Goal: Task Accomplishment & Management: Manage account settings

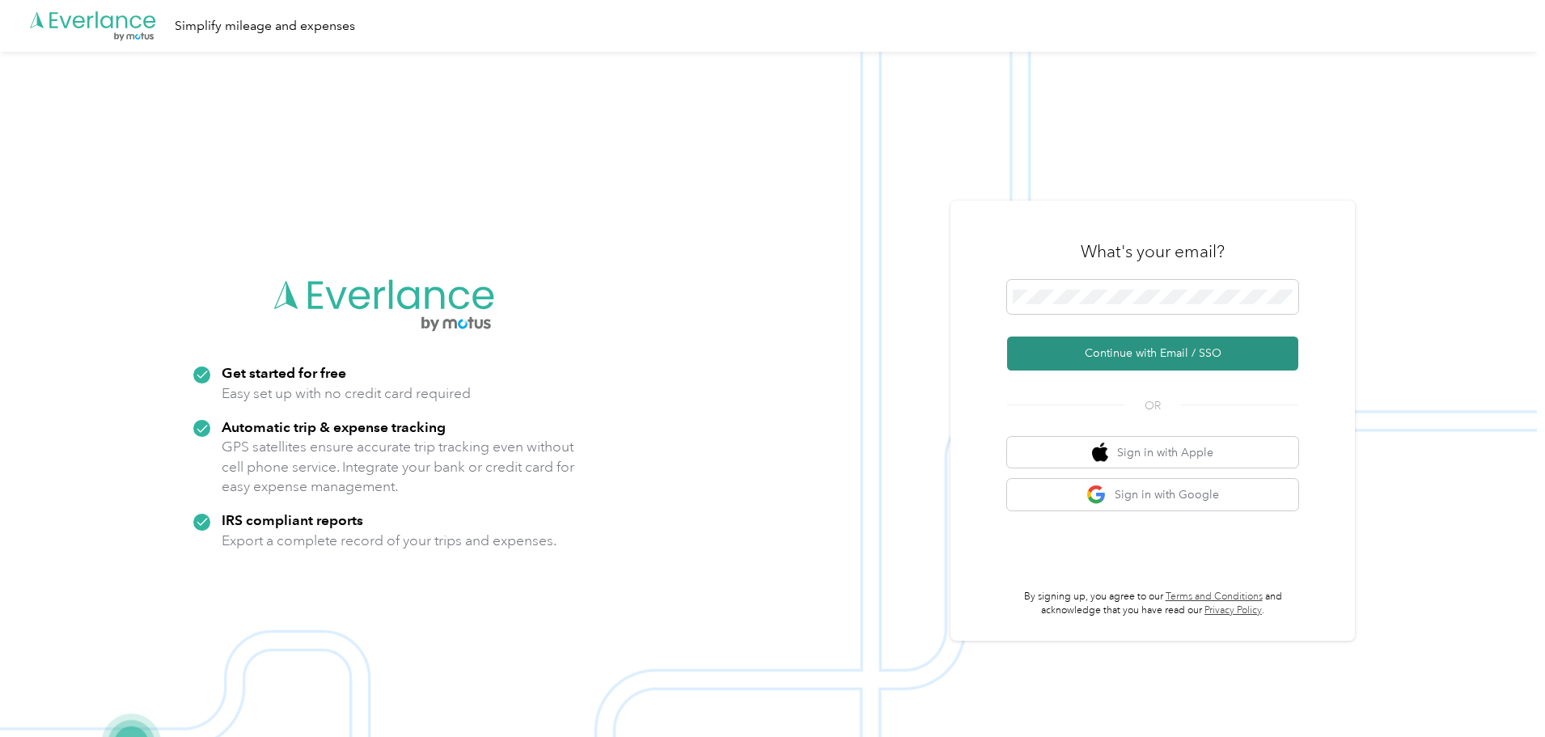
click at [1122, 341] on button "Continue with Email / SSO" at bounding box center [1152, 353] width 291 height 34
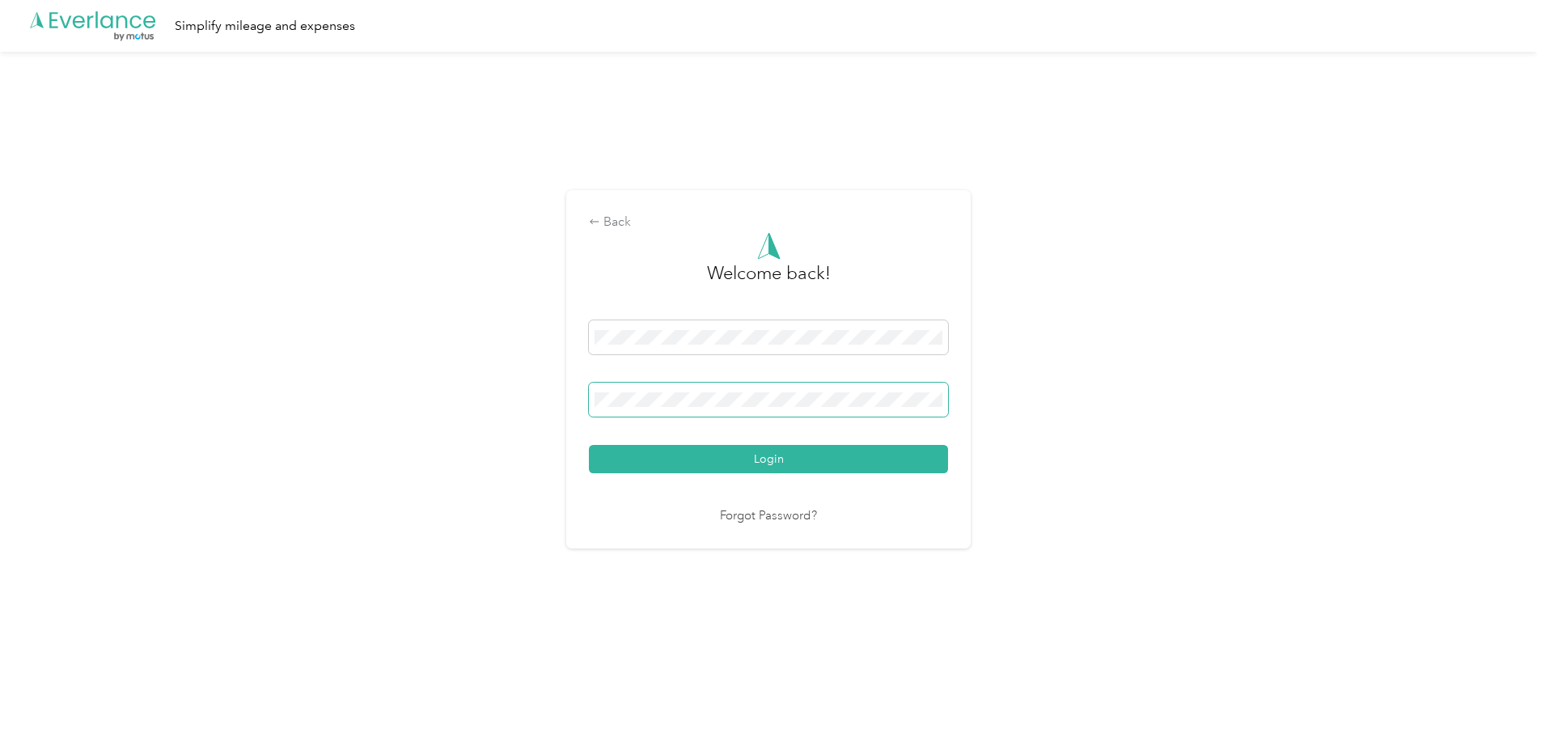
click at [589, 445] on button "Login" at bounding box center [768, 459] width 359 height 28
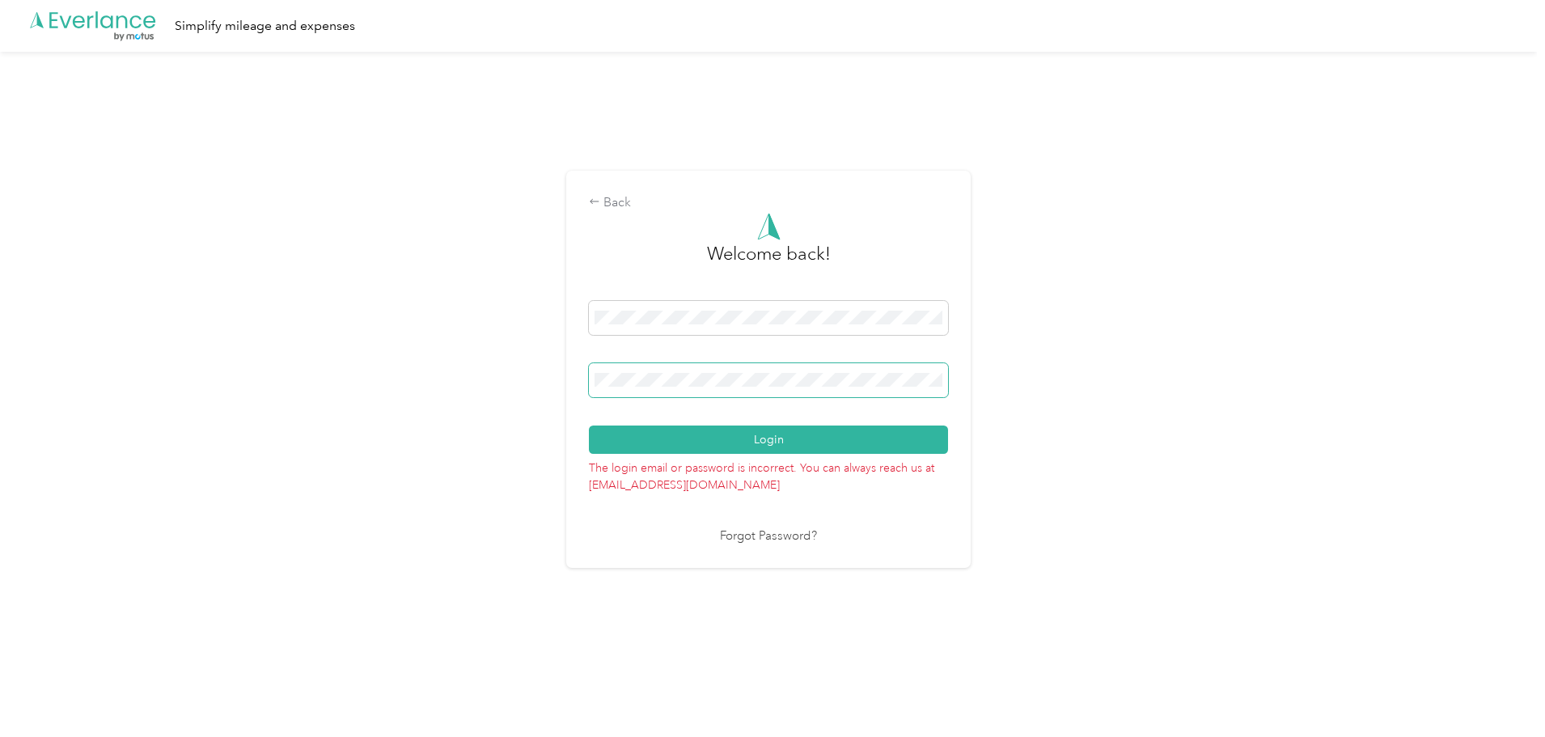
click at [589, 425] on button "Login" at bounding box center [768, 439] width 359 height 28
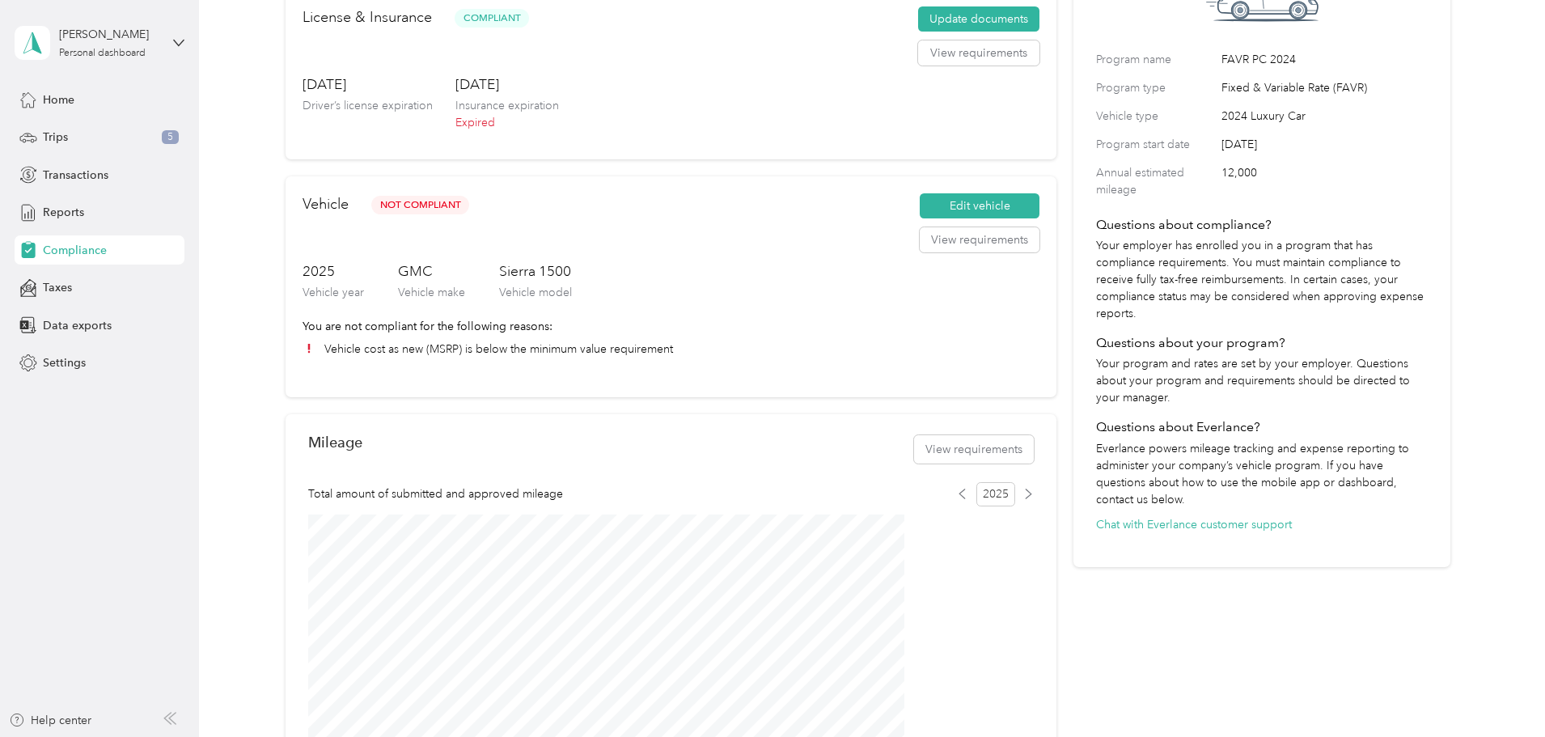
scroll to position [162, 0]
click at [938, 218] on button "Edit vehicle" at bounding box center [980, 205] width 120 height 26
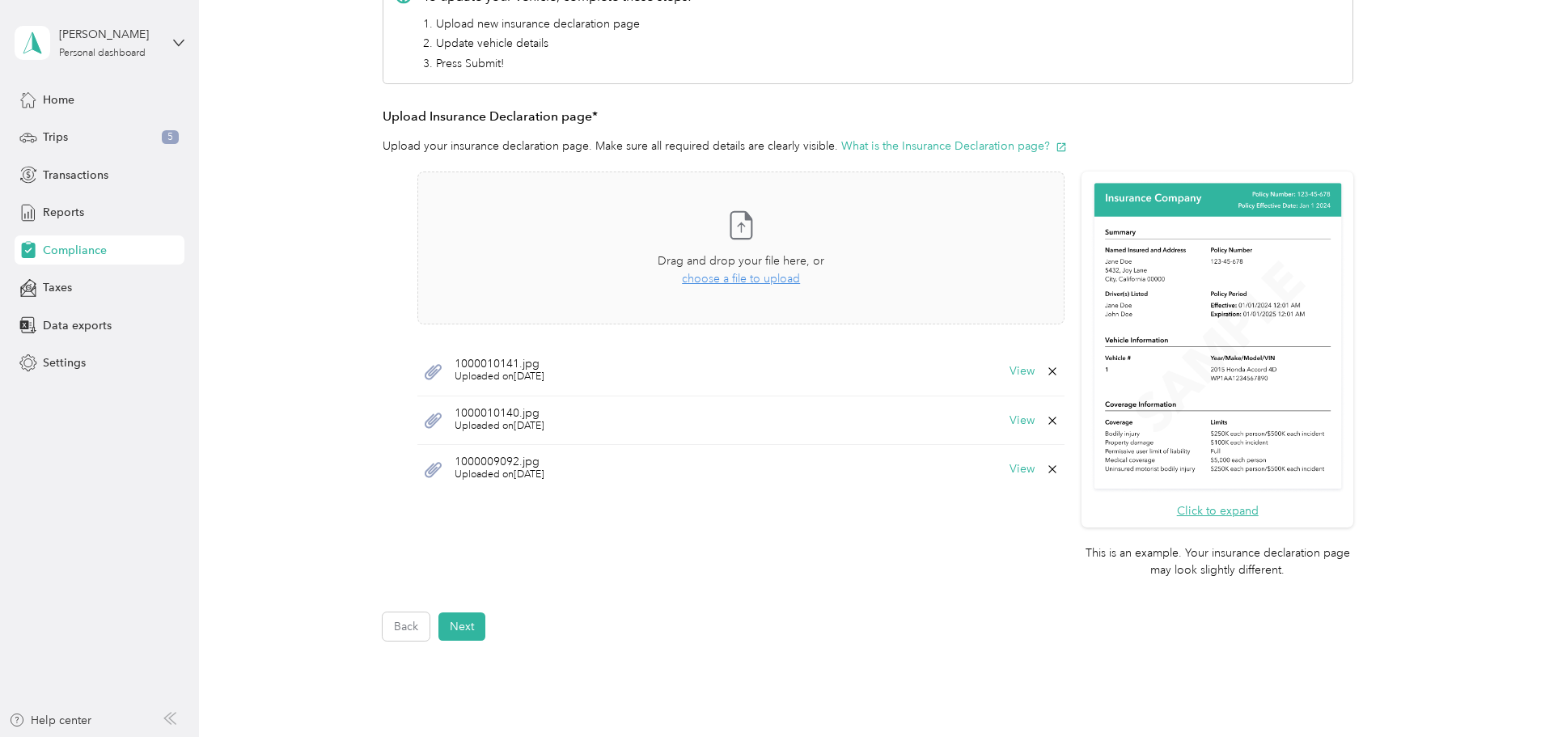
scroll to position [324, 0]
click at [1013, 369] on button "View" at bounding box center [1021, 370] width 25 height 11
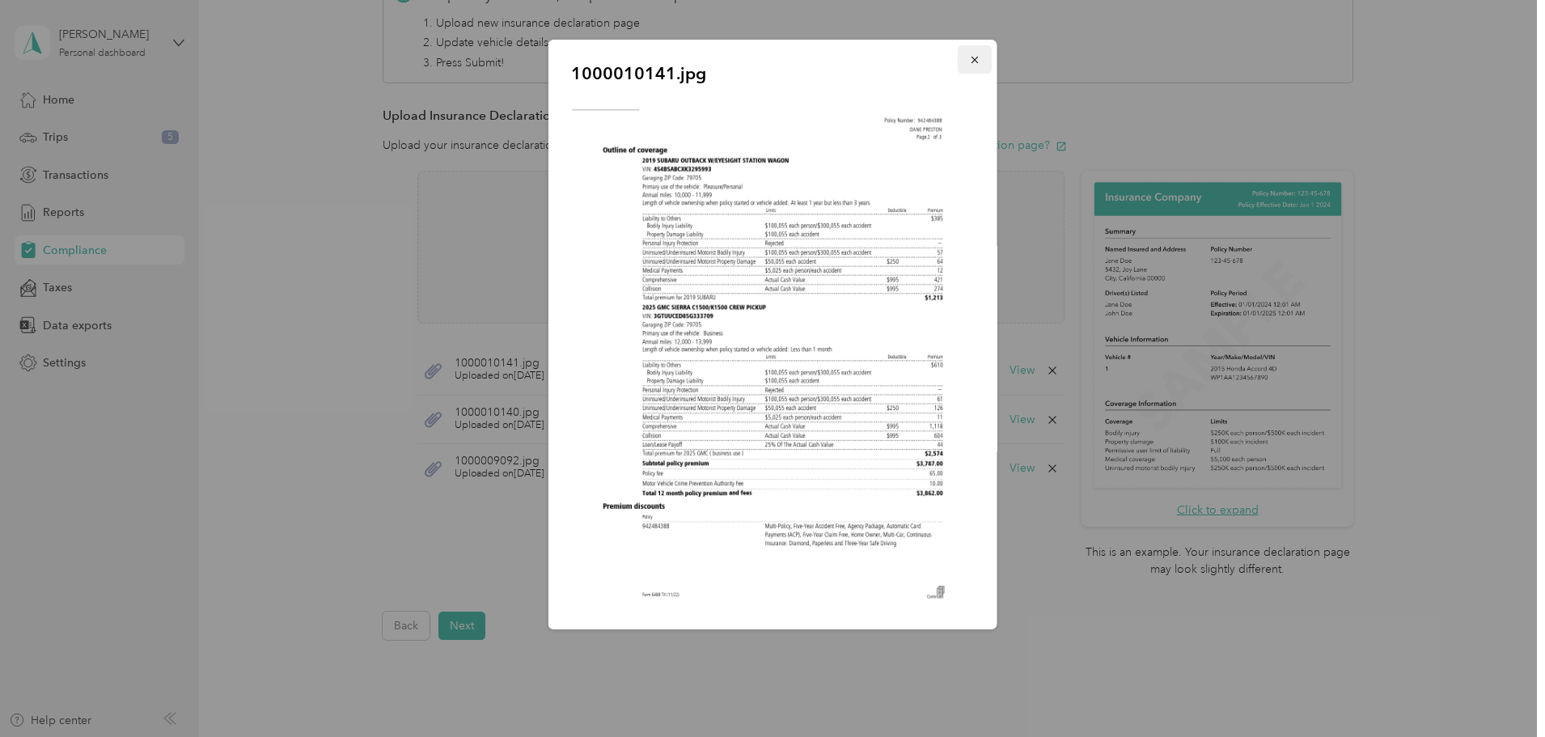
click at [969, 61] on icon "button" at bounding box center [974, 59] width 11 height 11
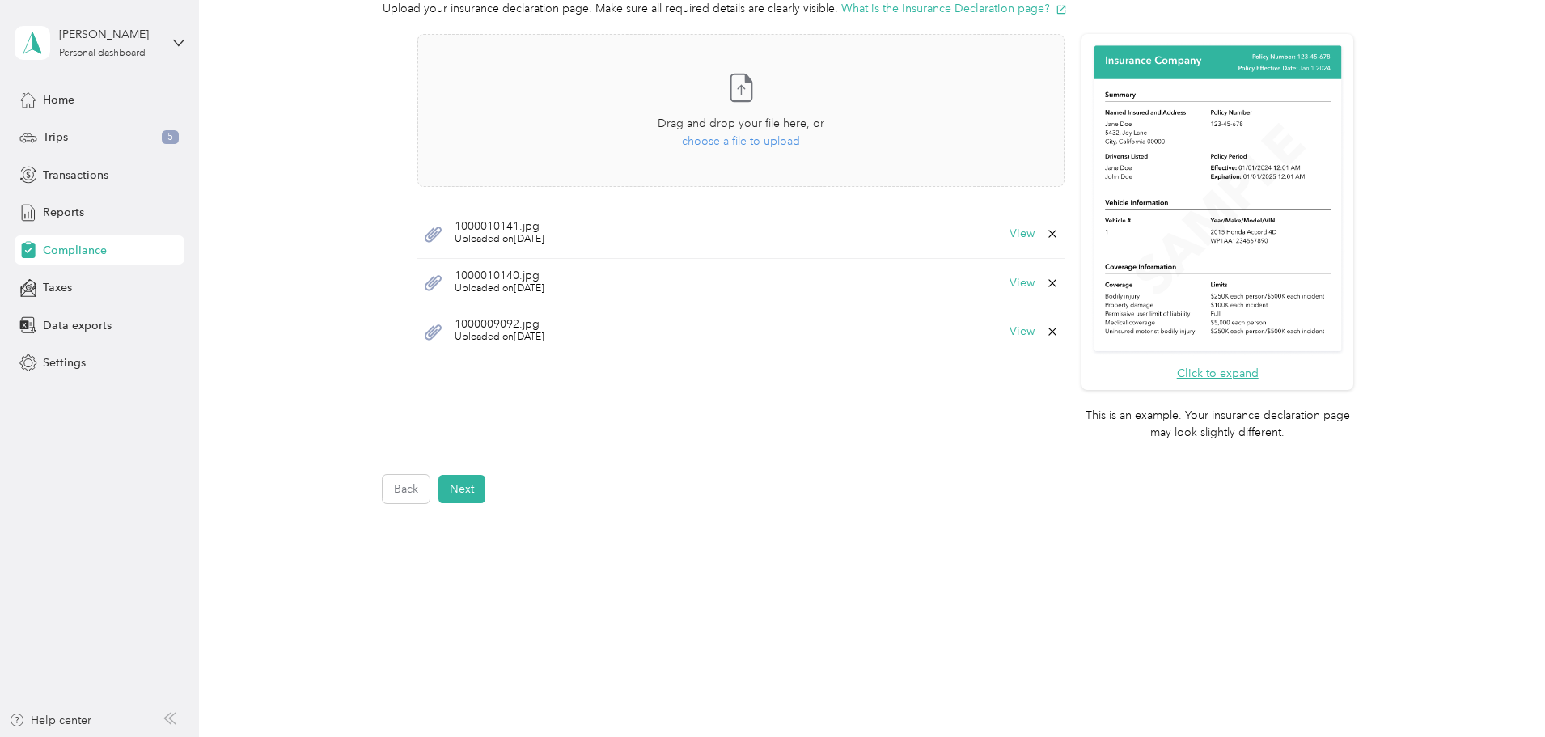
scroll to position [462, 0]
click at [452, 493] on button "Next" at bounding box center [461, 487] width 47 height 28
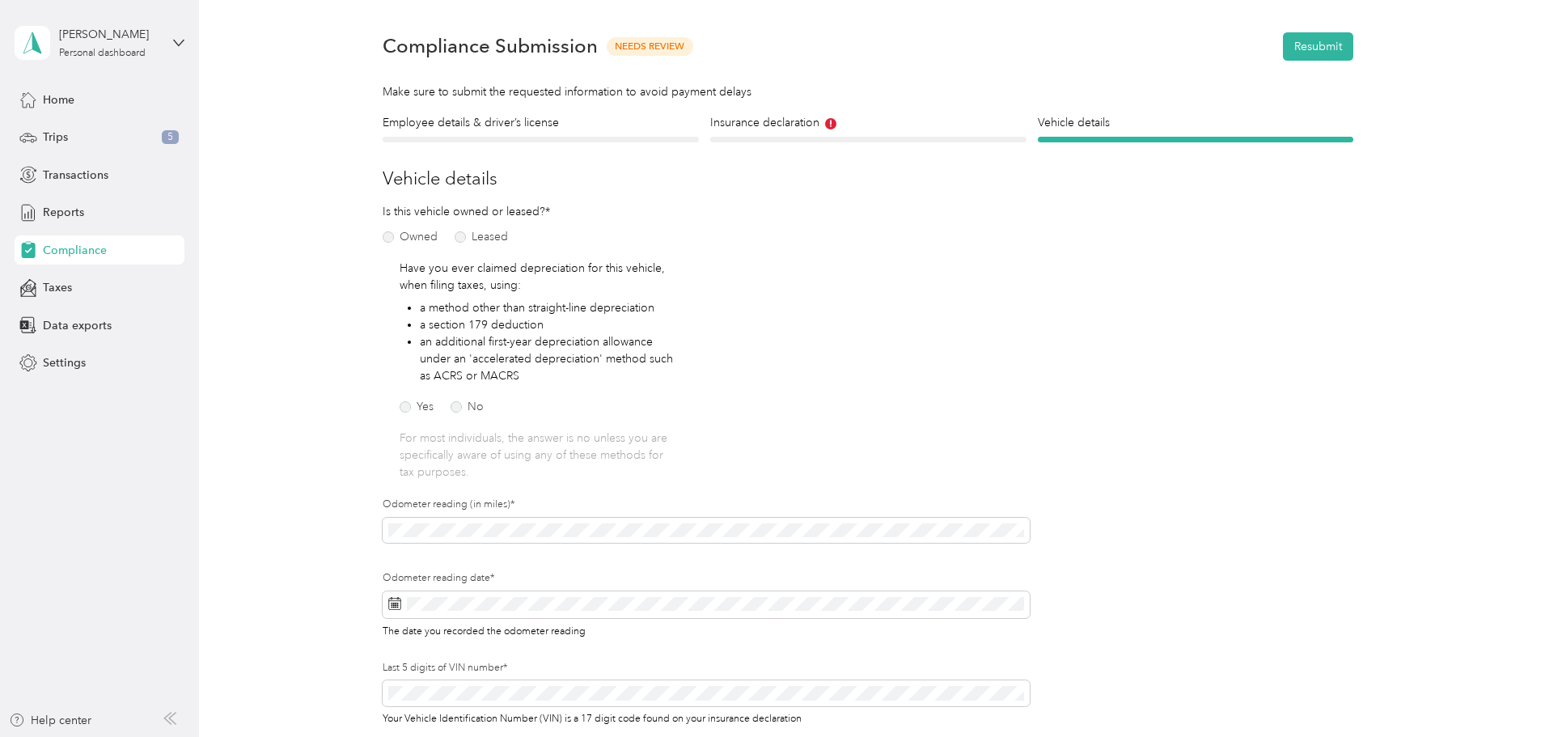
scroll to position [6, 0]
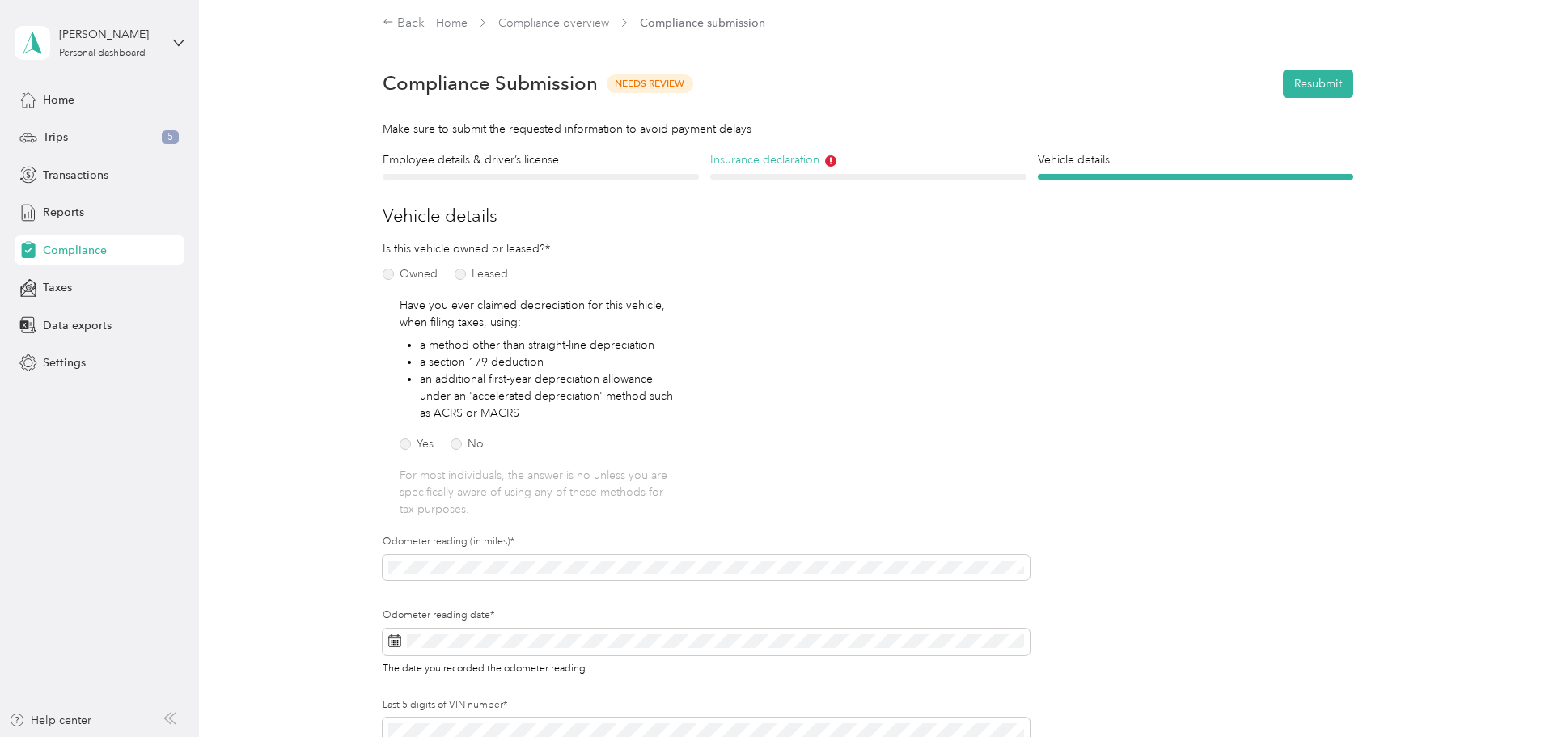
click at [802, 166] on h4 "Insurance declaration" at bounding box center [868, 159] width 316 height 17
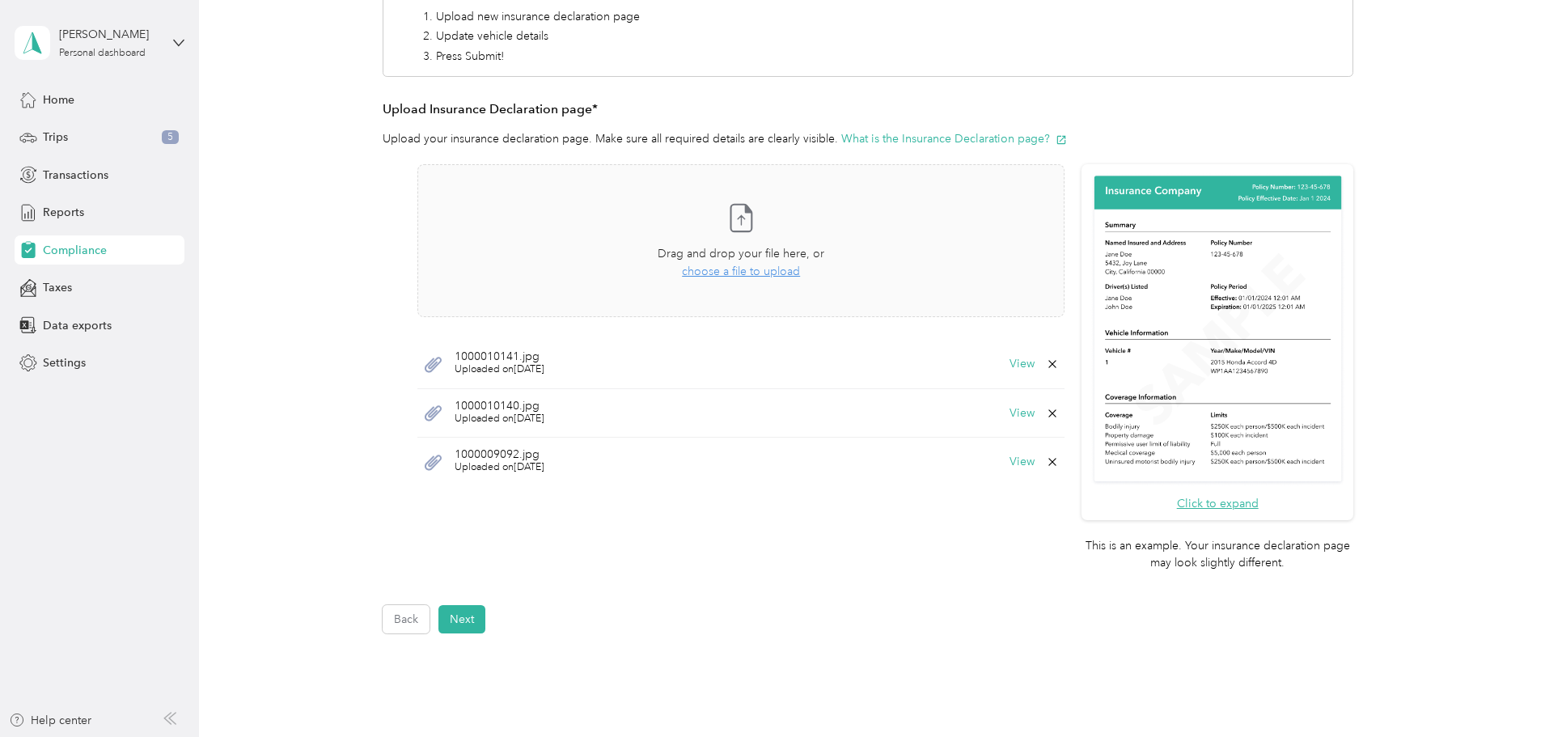
scroll to position [411, 0]
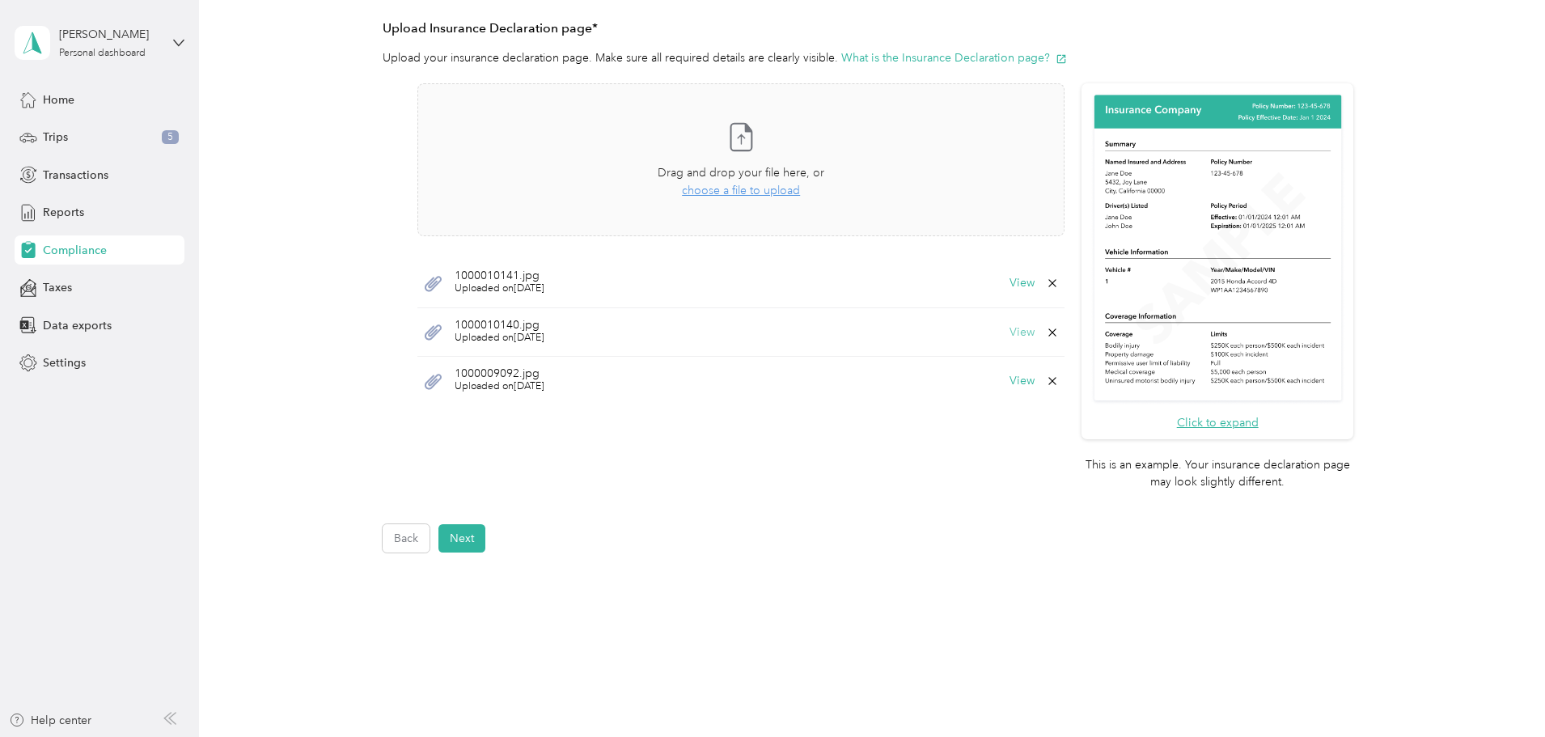
click at [1024, 328] on button "View" at bounding box center [1021, 332] width 25 height 11
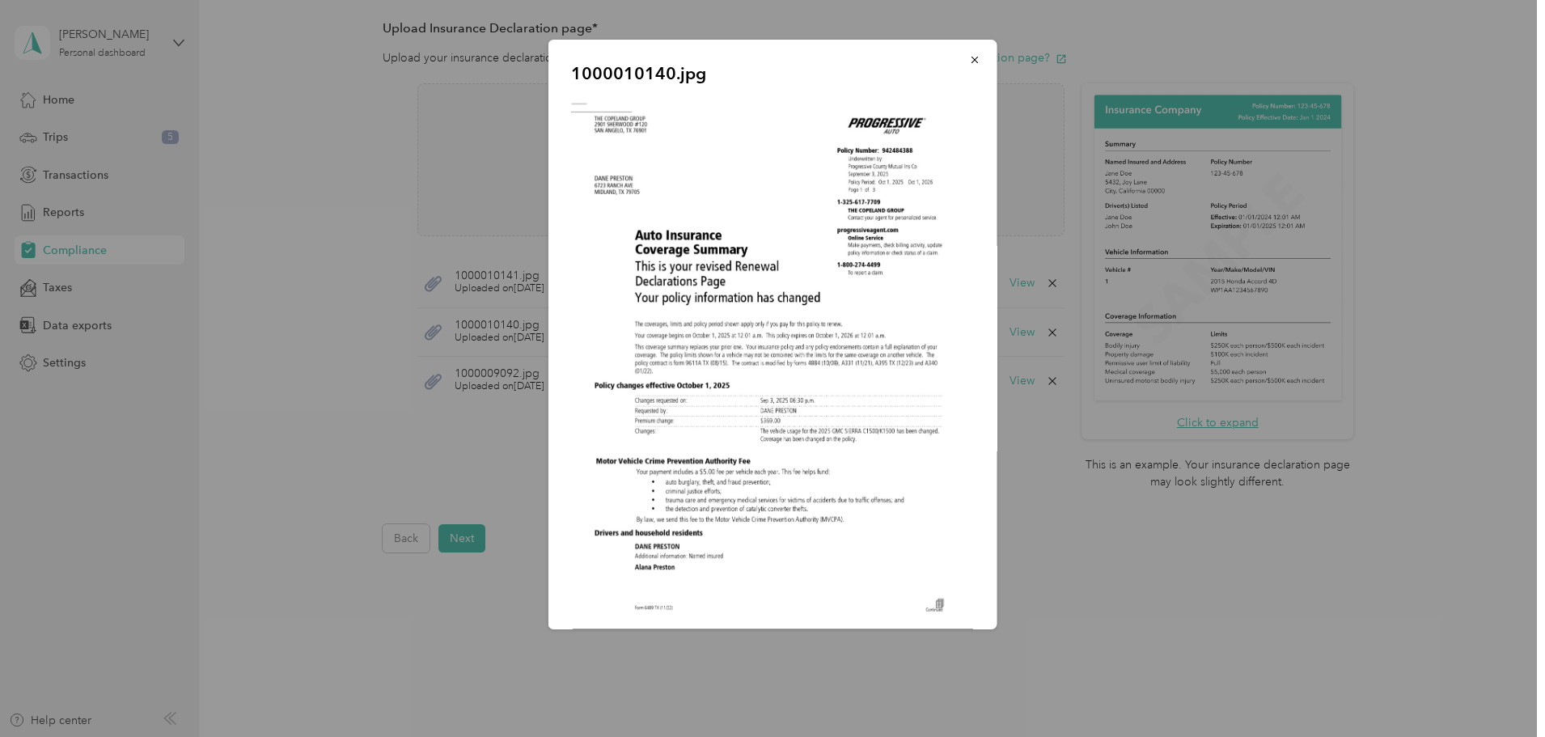
scroll to position [11, 0]
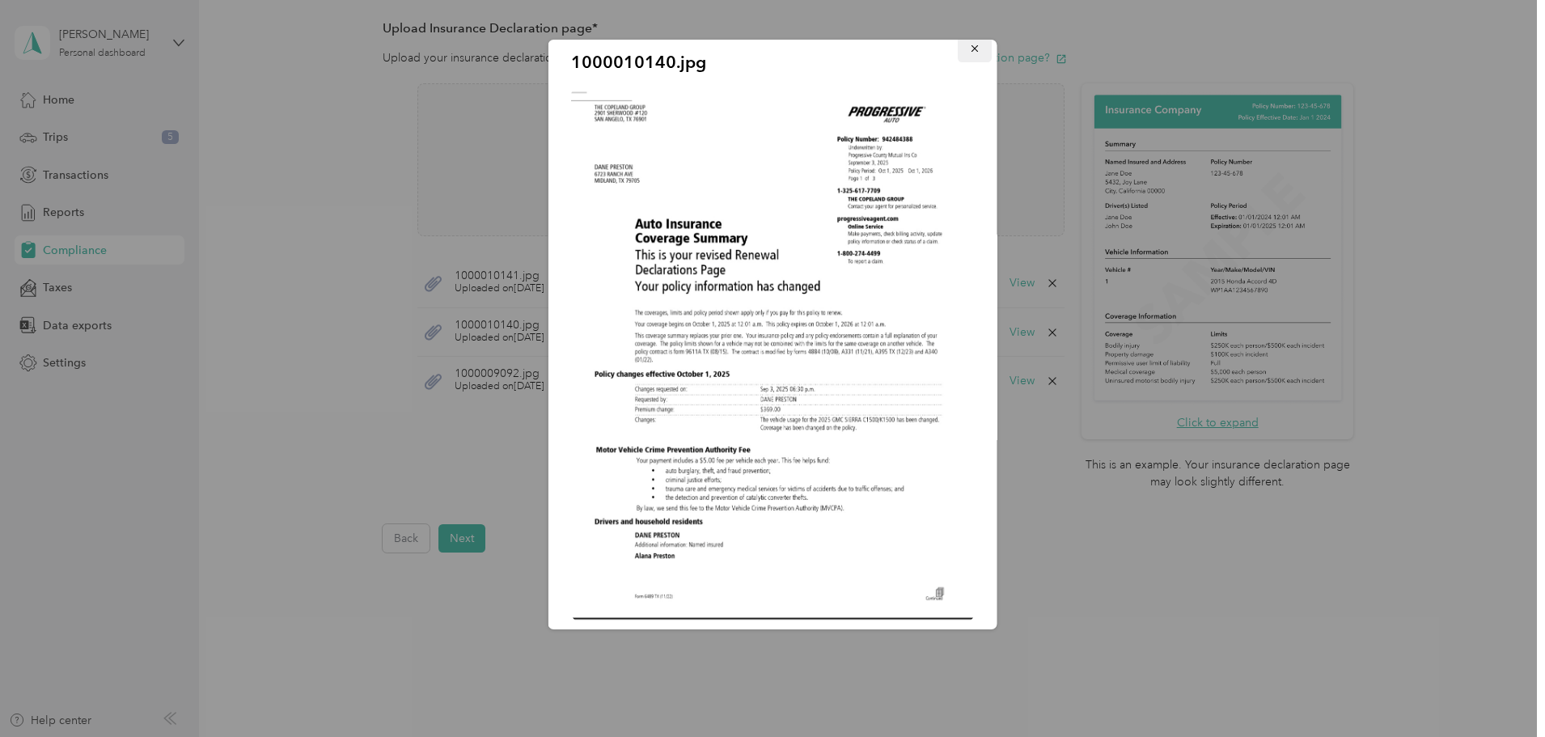
click at [969, 46] on icon "button" at bounding box center [974, 48] width 11 height 11
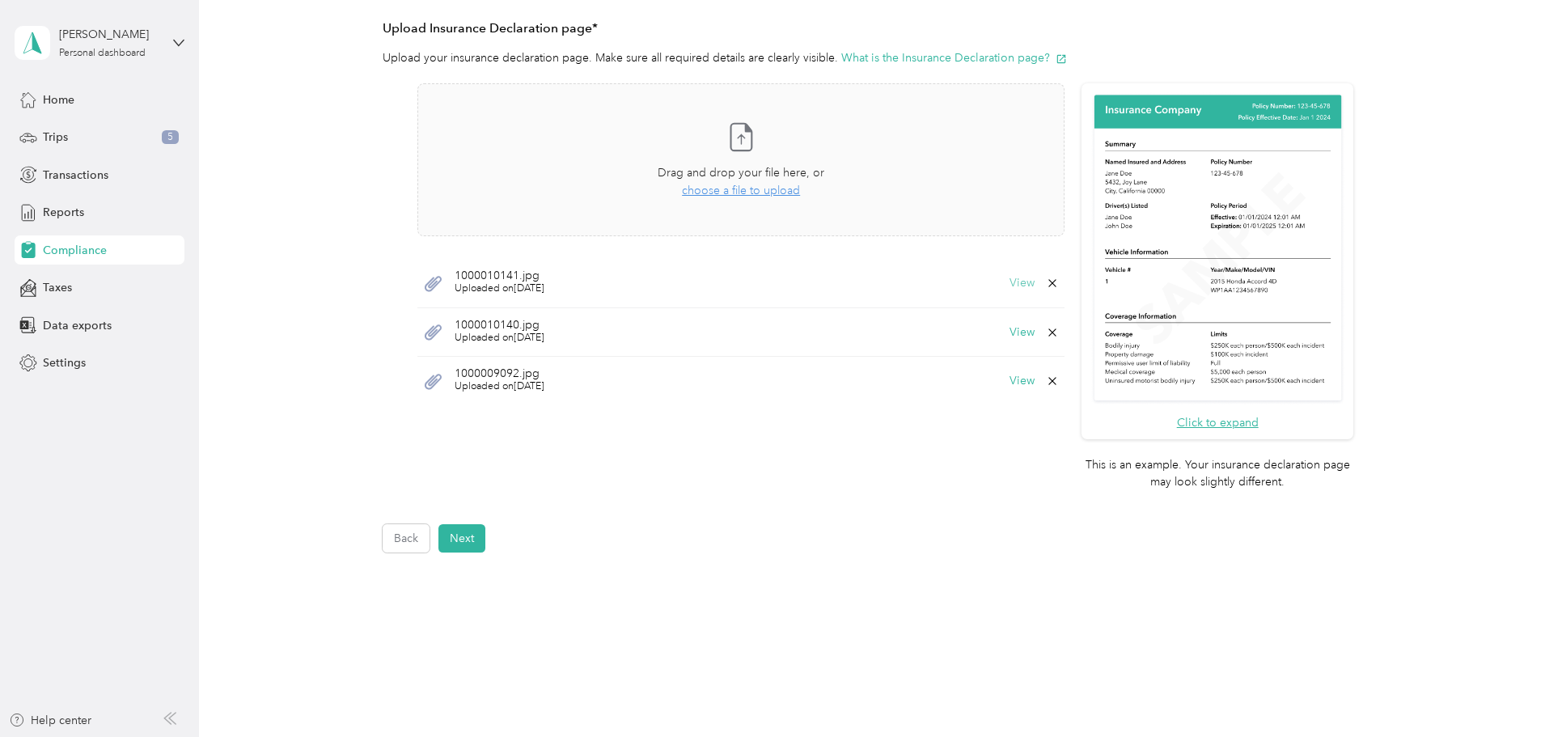
click at [1017, 281] on button "View" at bounding box center [1021, 282] width 25 height 11
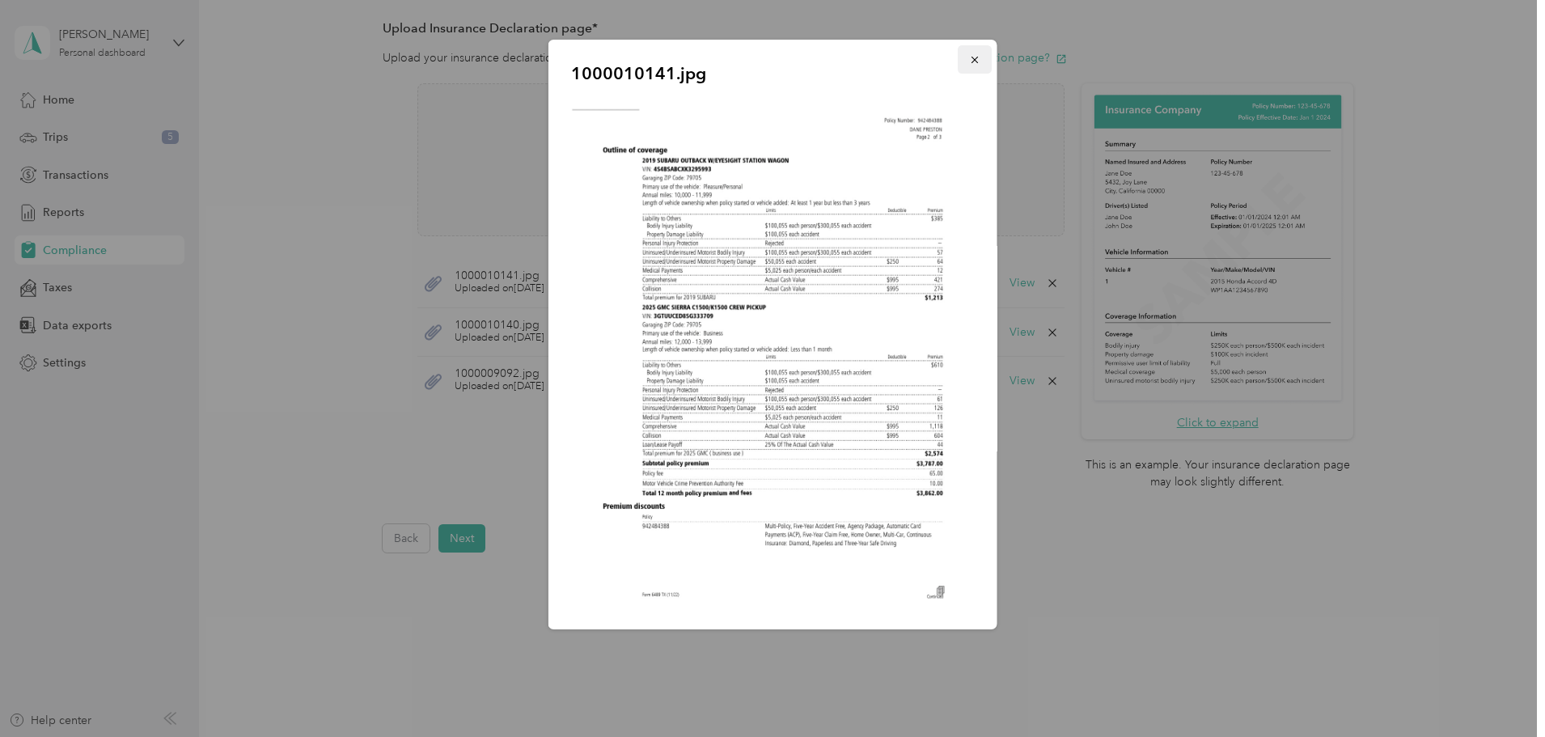
click at [969, 62] on icon "button" at bounding box center [974, 59] width 11 height 11
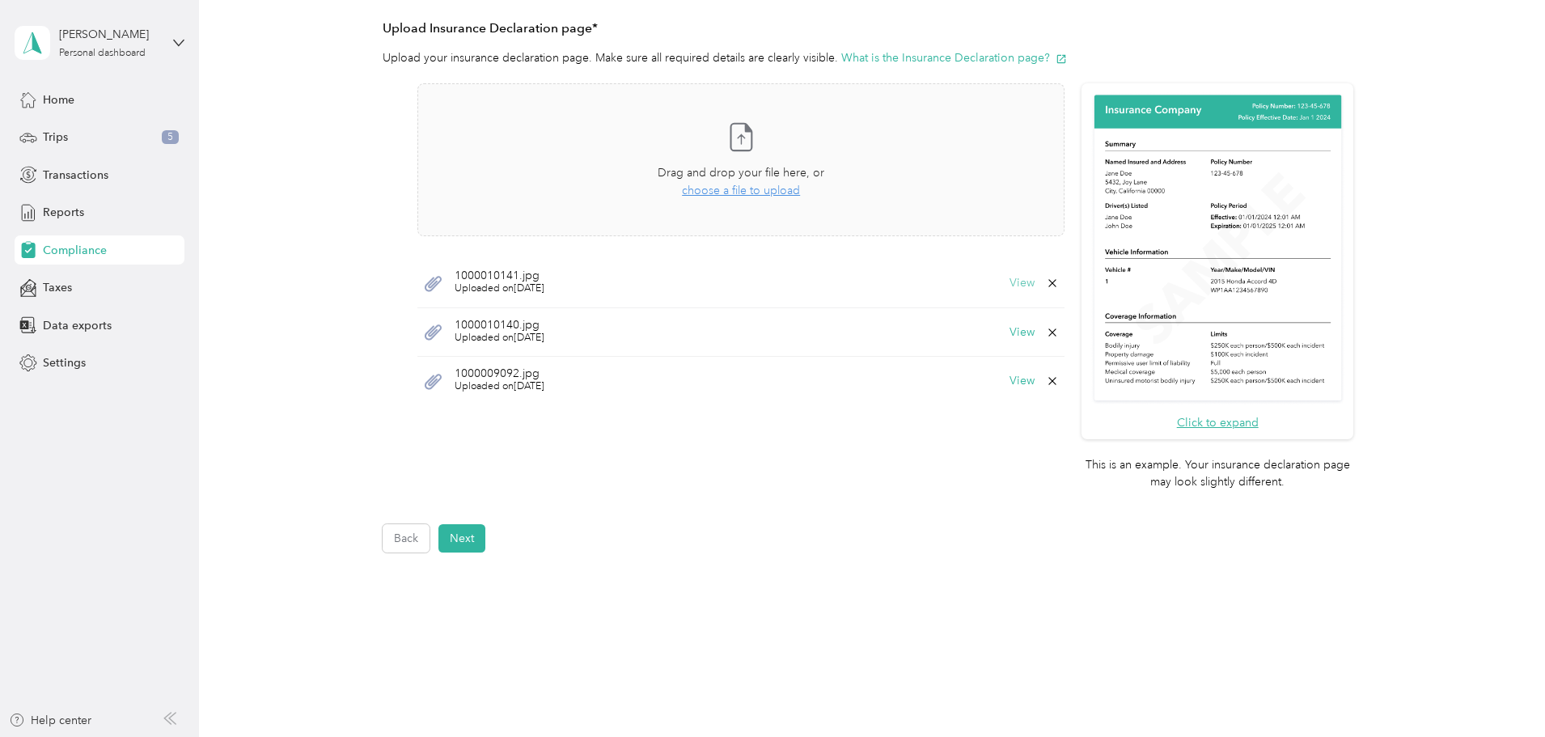
click at [1018, 281] on button "View" at bounding box center [1021, 282] width 25 height 11
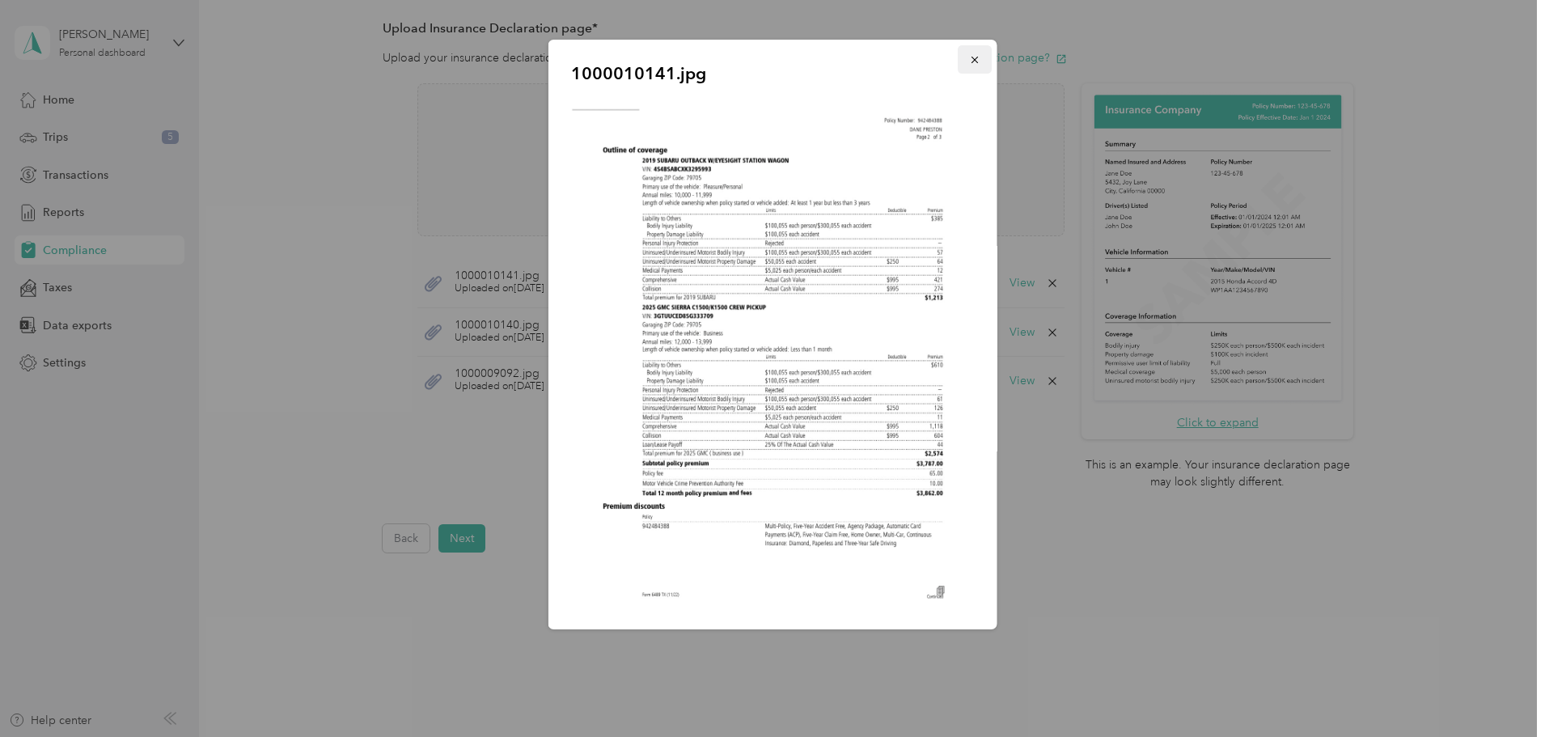
click at [971, 58] on button "button" at bounding box center [975, 59] width 34 height 28
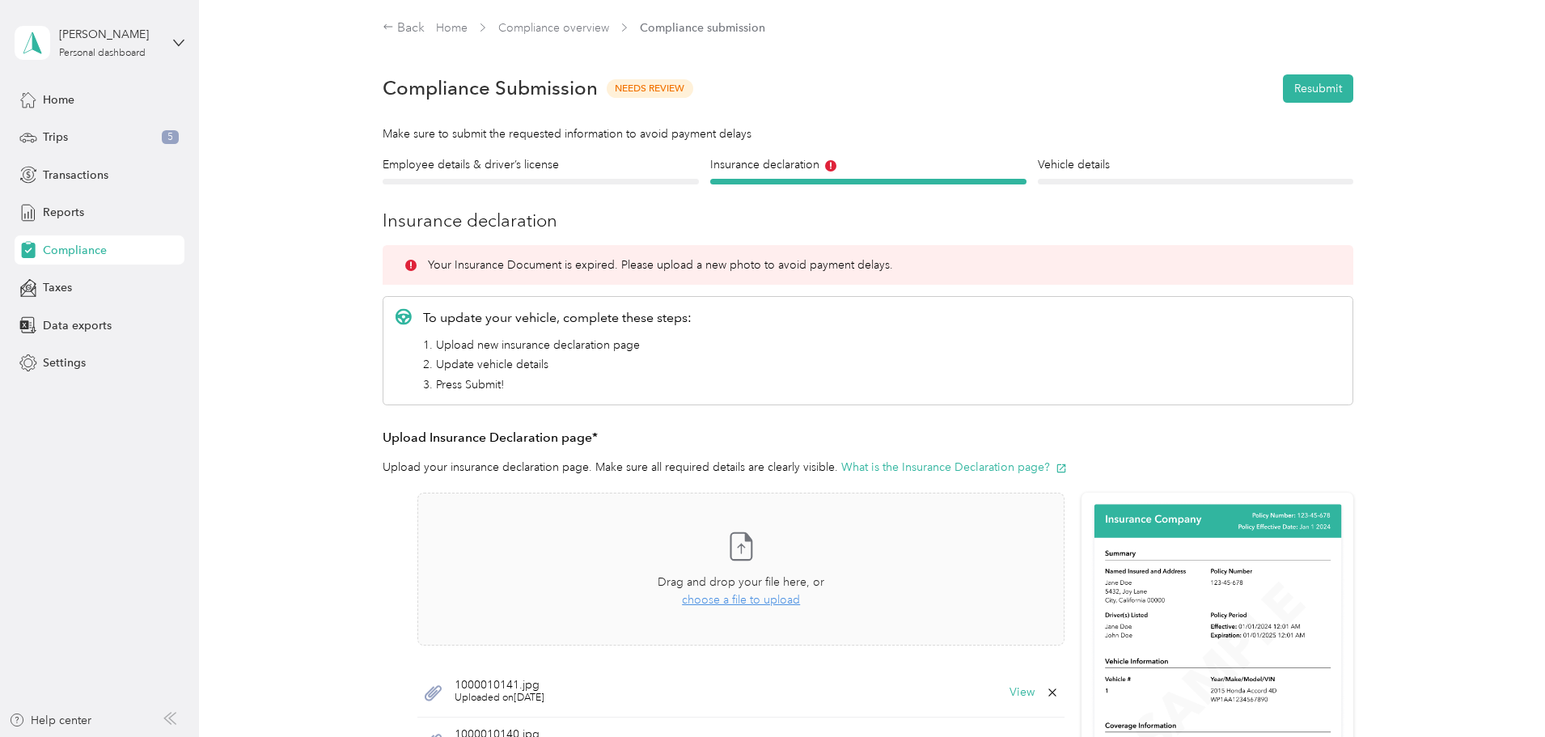
scroll to position [0, 0]
click at [1080, 165] on h4 "Vehicle details" at bounding box center [1196, 166] width 316 height 17
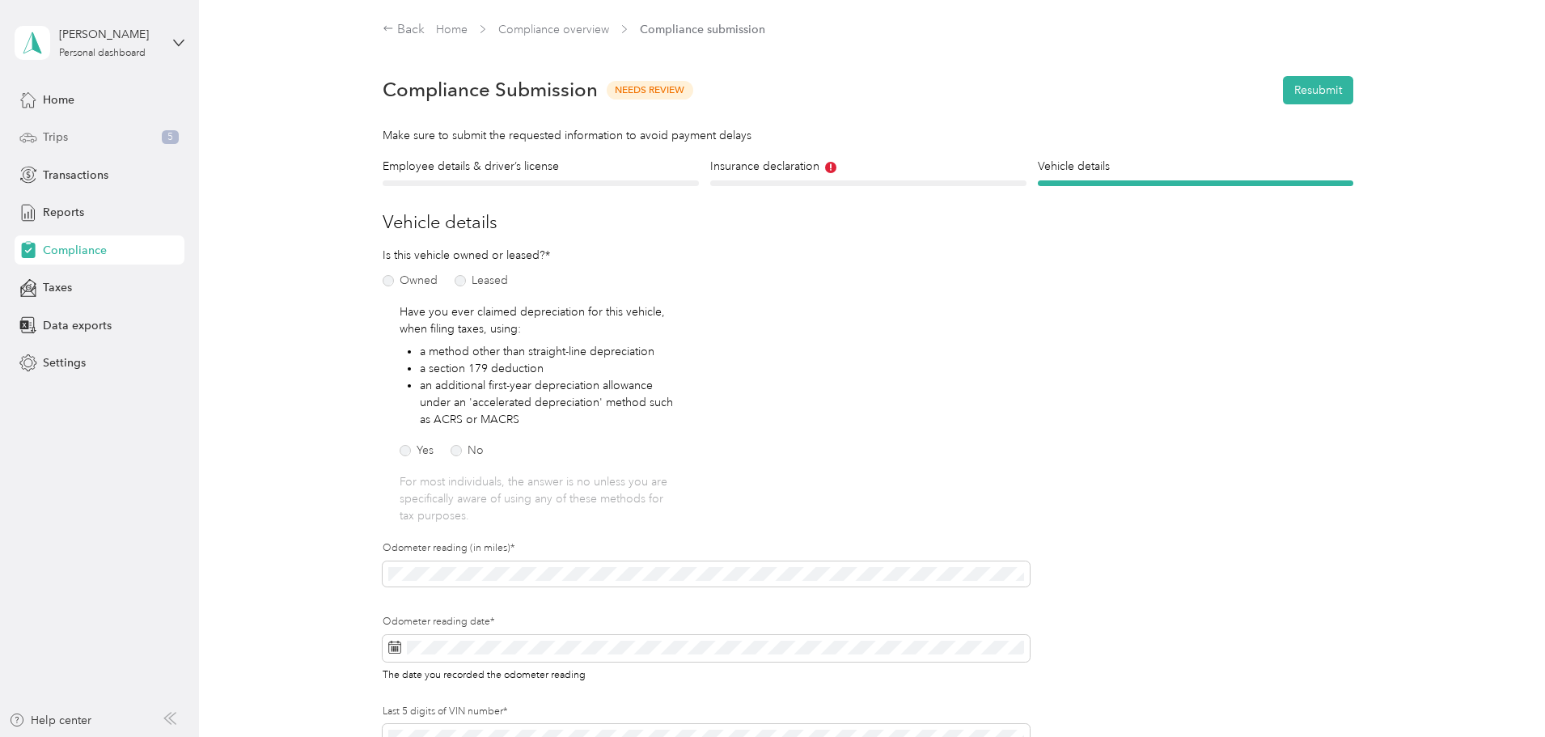
click at [81, 133] on div "Trips 5" at bounding box center [100, 137] width 170 height 29
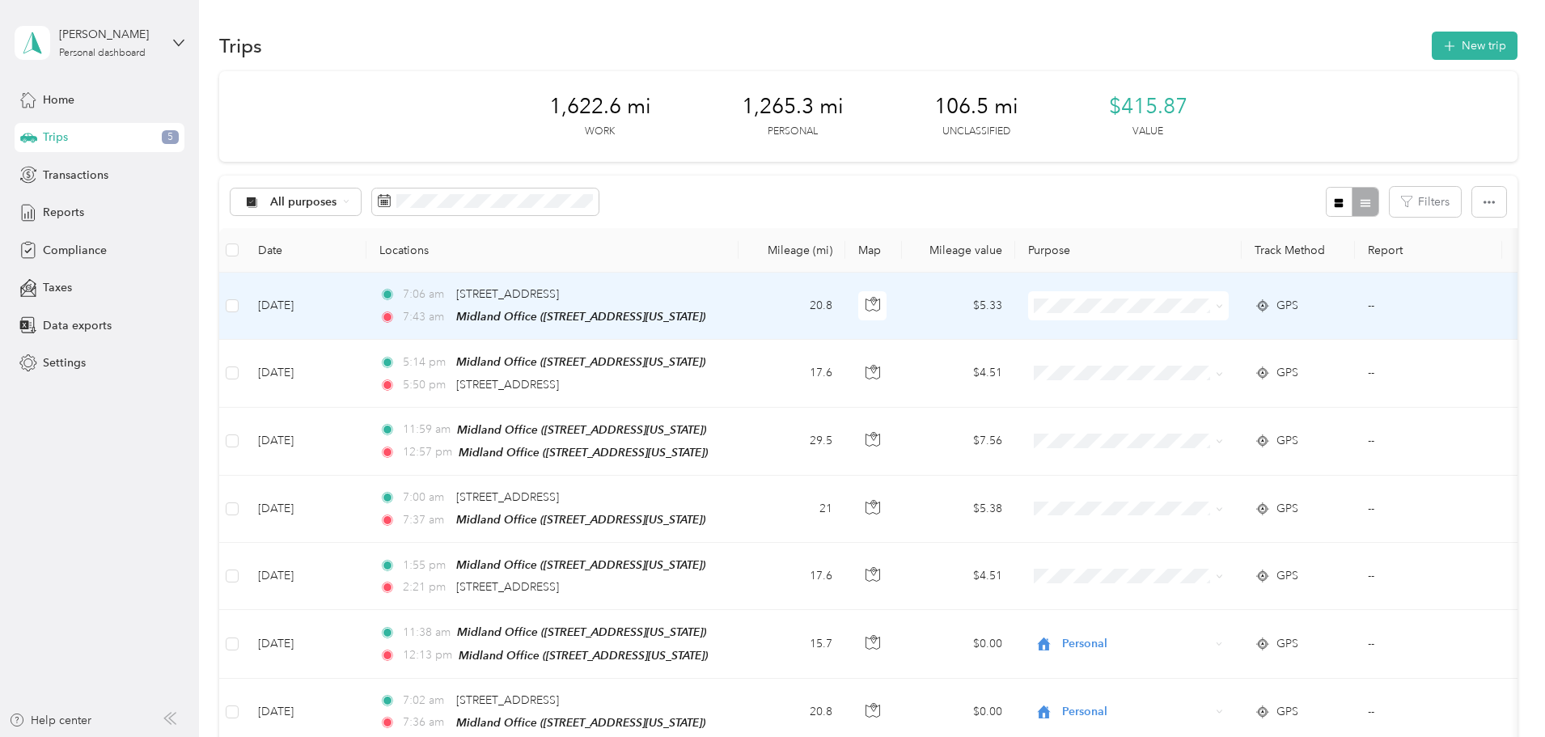
click at [1223, 302] on span at bounding box center [1216, 306] width 13 height 18
click at [1223, 307] on icon at bounding box center [1219, 305] width 7 height 7
click at [1293, 362] on span "Personal" at bounding box center [1251, 364] width 150 height 17
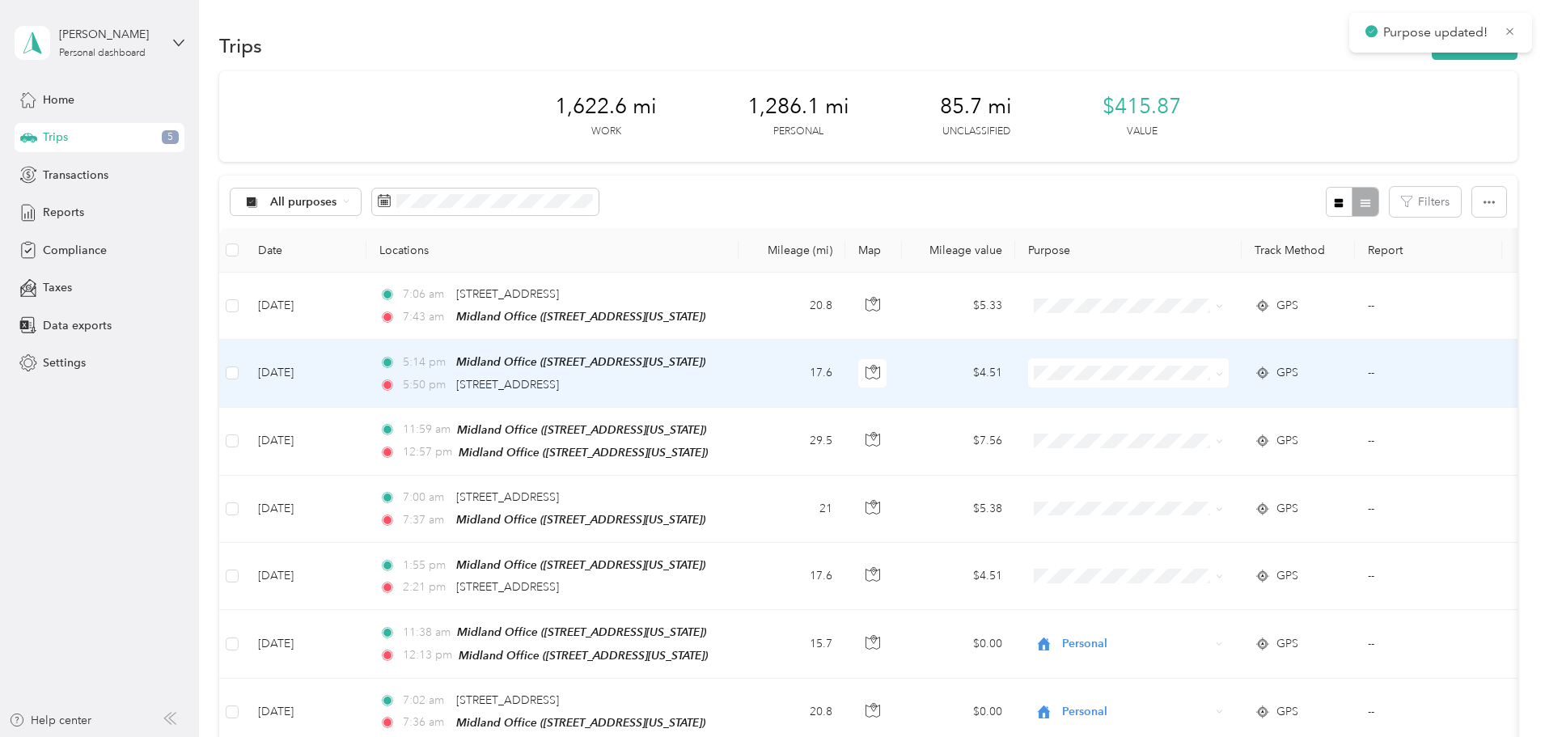
click at [1223, 366] on span at bounding box center [1219, 373] width 7 height 14
click at [1221, 373] on icon at bounding box center [1218, 373] width 5 height 3
click at [1274, 425] on span "Personal" at bounding box center [1251, 430] width 150 height 17
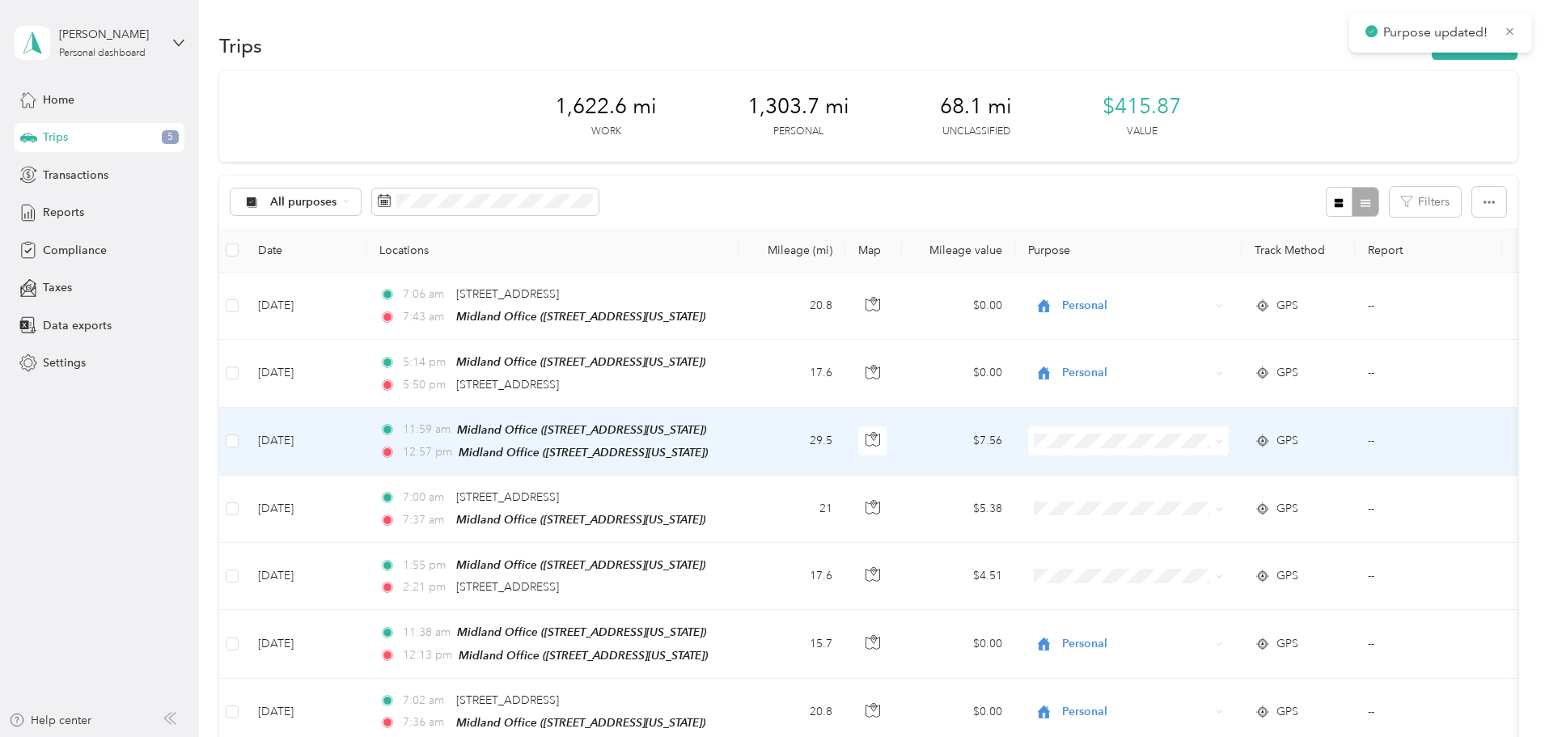
click at [1223, 432] on span at bounding box center [1216, 441] width 13 height 18
click at [1223, 441] on icon at bounding box center [1219, 441] width 7 height 7
click at [1280, 493] on span "Personal" at bounding box center [1251, 497] width 150 height 17
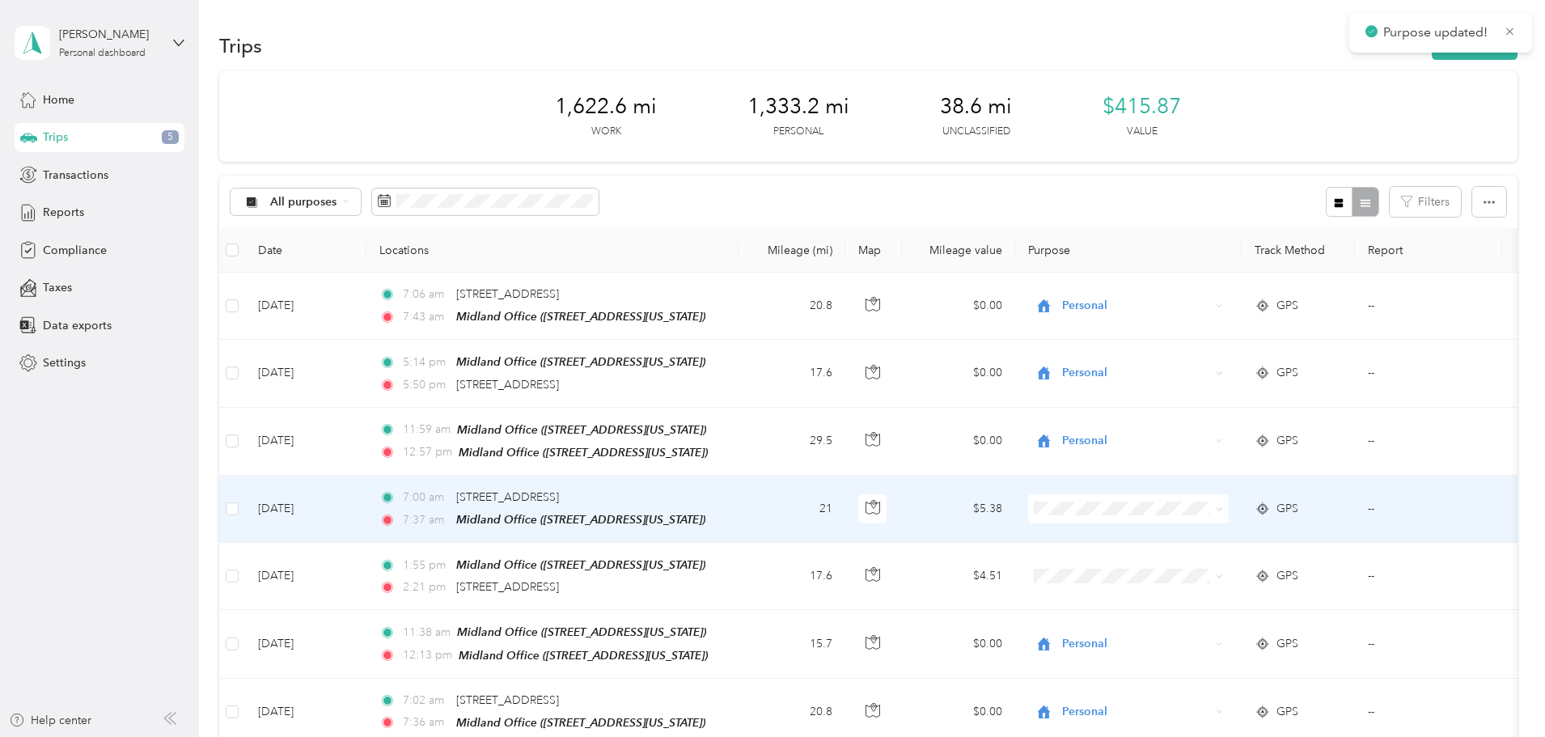
click at [1223, 506] on icon at bounding box center [1219, 509] width 7 height 7
click at [1249, 570] on body "Purpose updated! [PERSON_NAME] Personal dashboard Home Trips 5 Transactions Rep…" at bounding box center [768, 368] width 1537 height 737
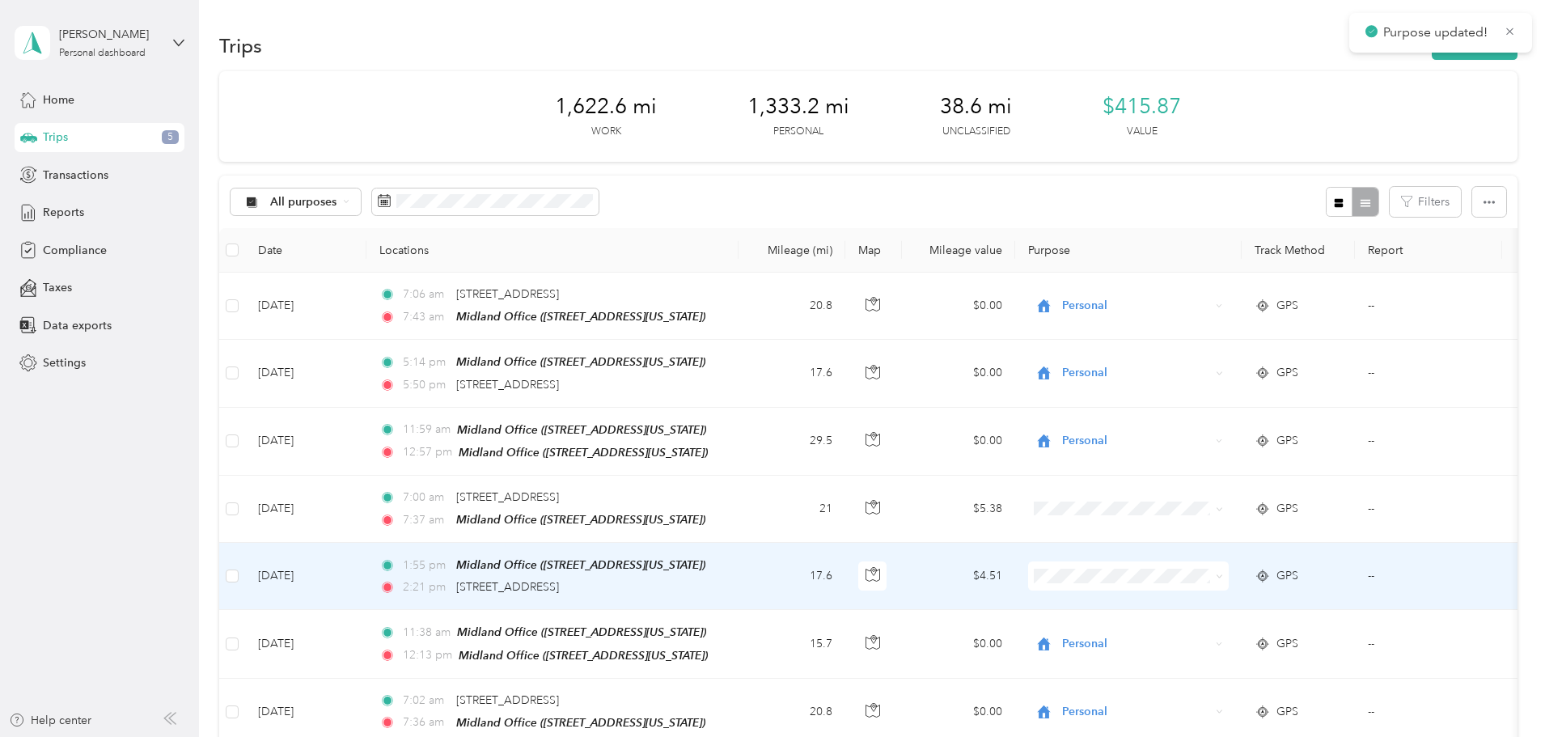
click at [1223, 574] on icon at bounding box center [1219, 576] width 7 height 7
click at [1226, 628] on span "Personal" at bounding box center [1251, 630] width 150 height 17
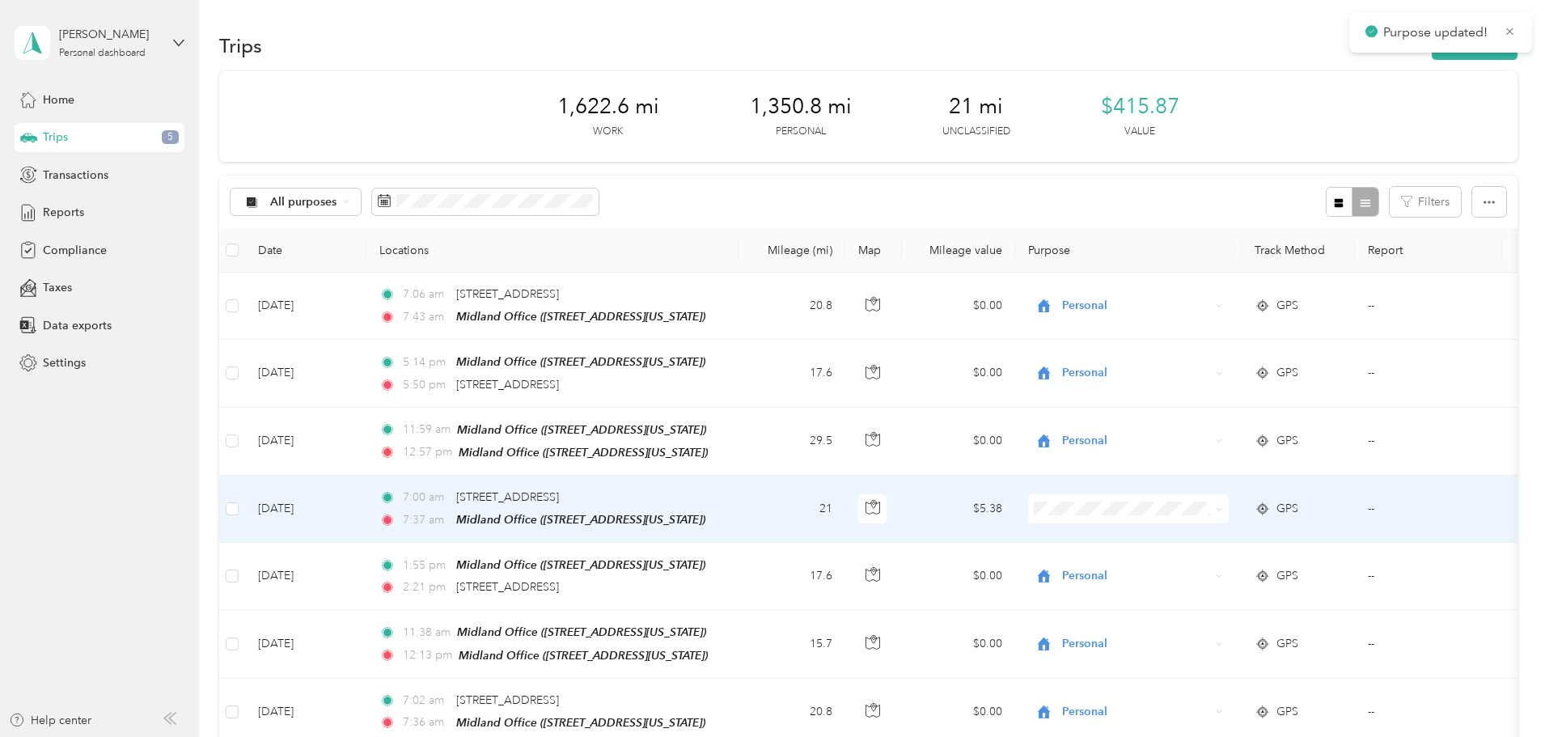
click at [1223, 501] on span at bounding box center [1219, 508] width 7 height 14
click at [1223, 504] on span at bounding box center [1216, 509] width 13 height 18
click at [1223, 501] on span at bounding box center [1216, 509] width 13 height 18
click at [1223, 506] on icon at bounding box center [1219, 509] width 7 height 7
click at [1268, 563] on span "Personal" at bounding box center [1251, 563] width 150 height 17
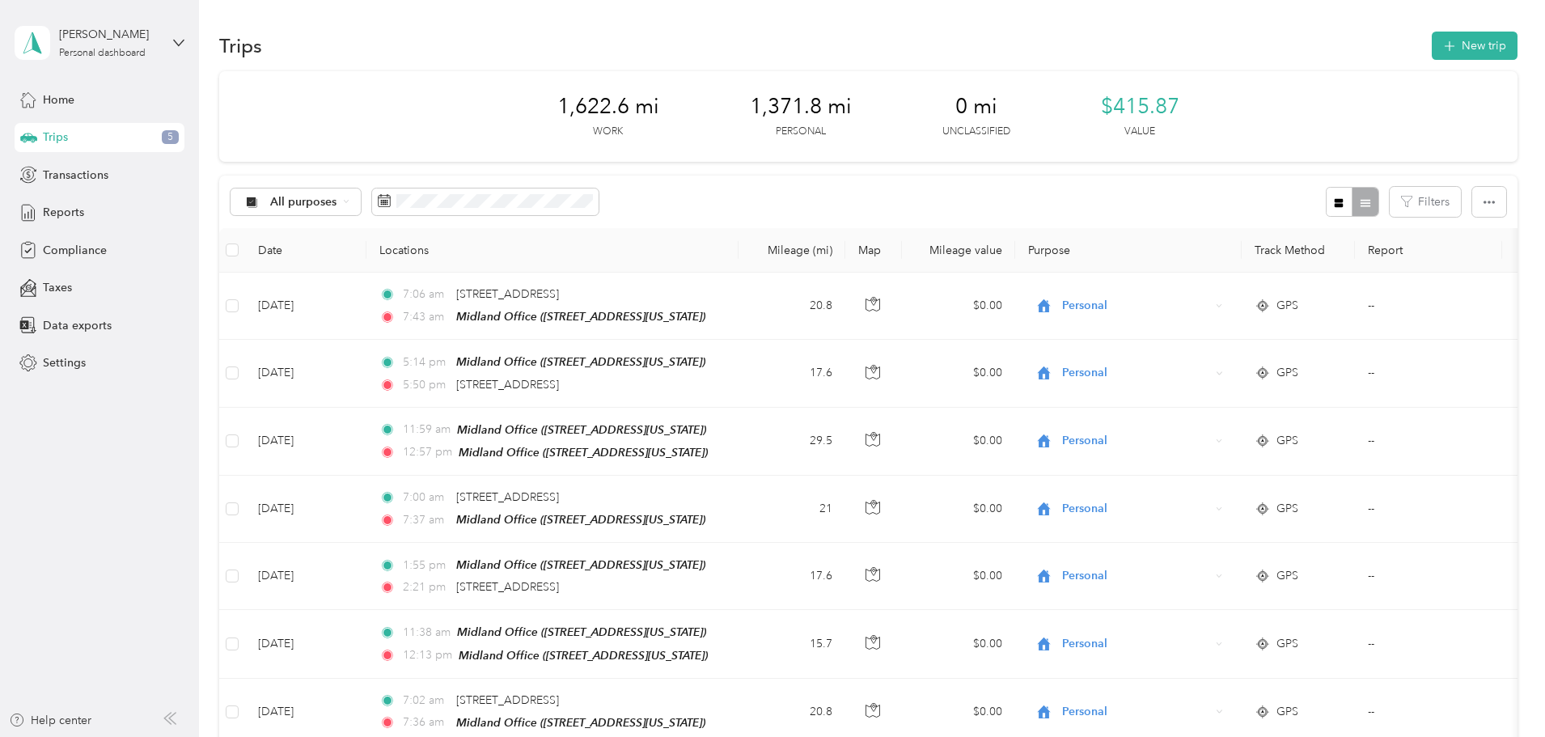
click at [101, 110] on div "Home" at bounding box center [100, 99] width 170 height 29
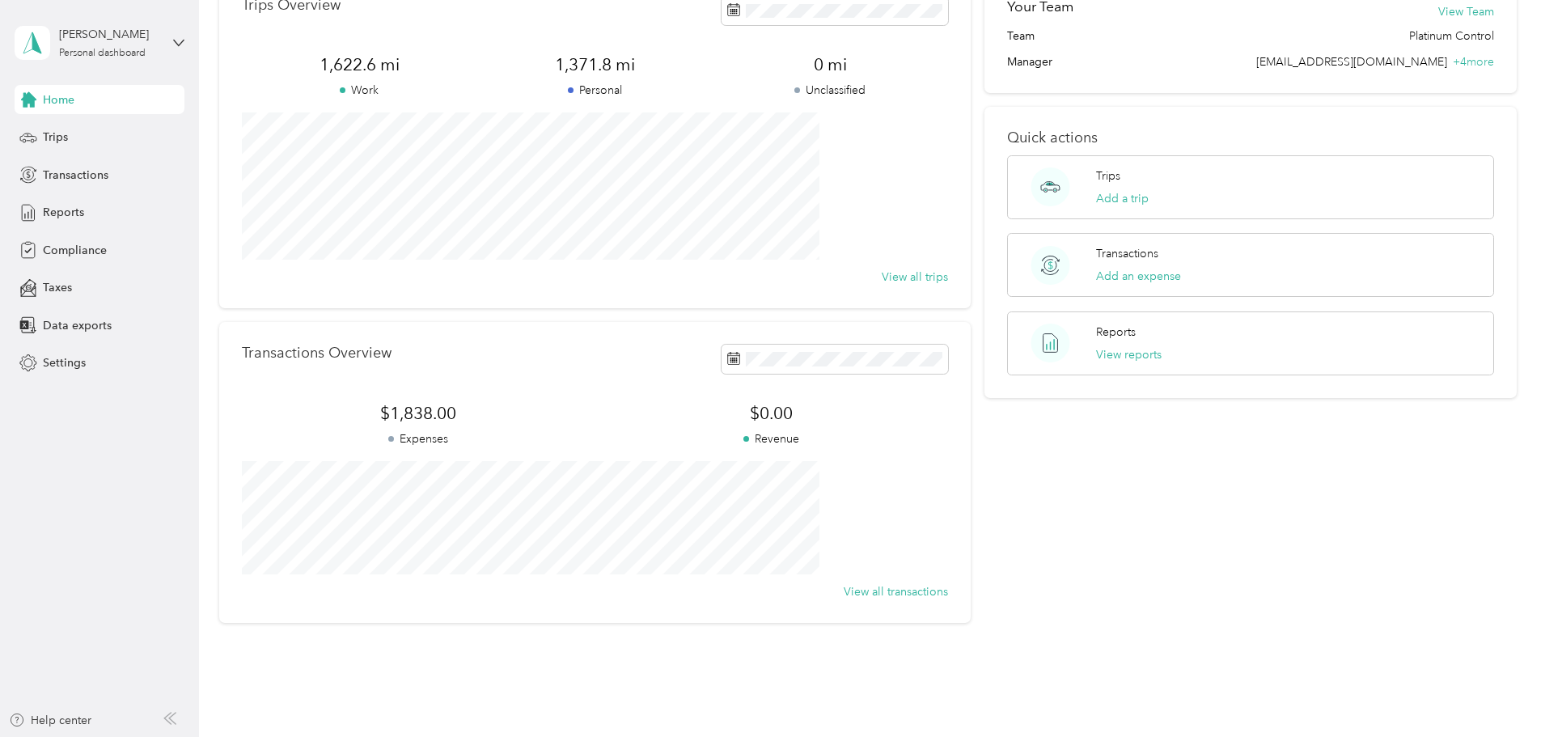
scroll to position [69, 0]
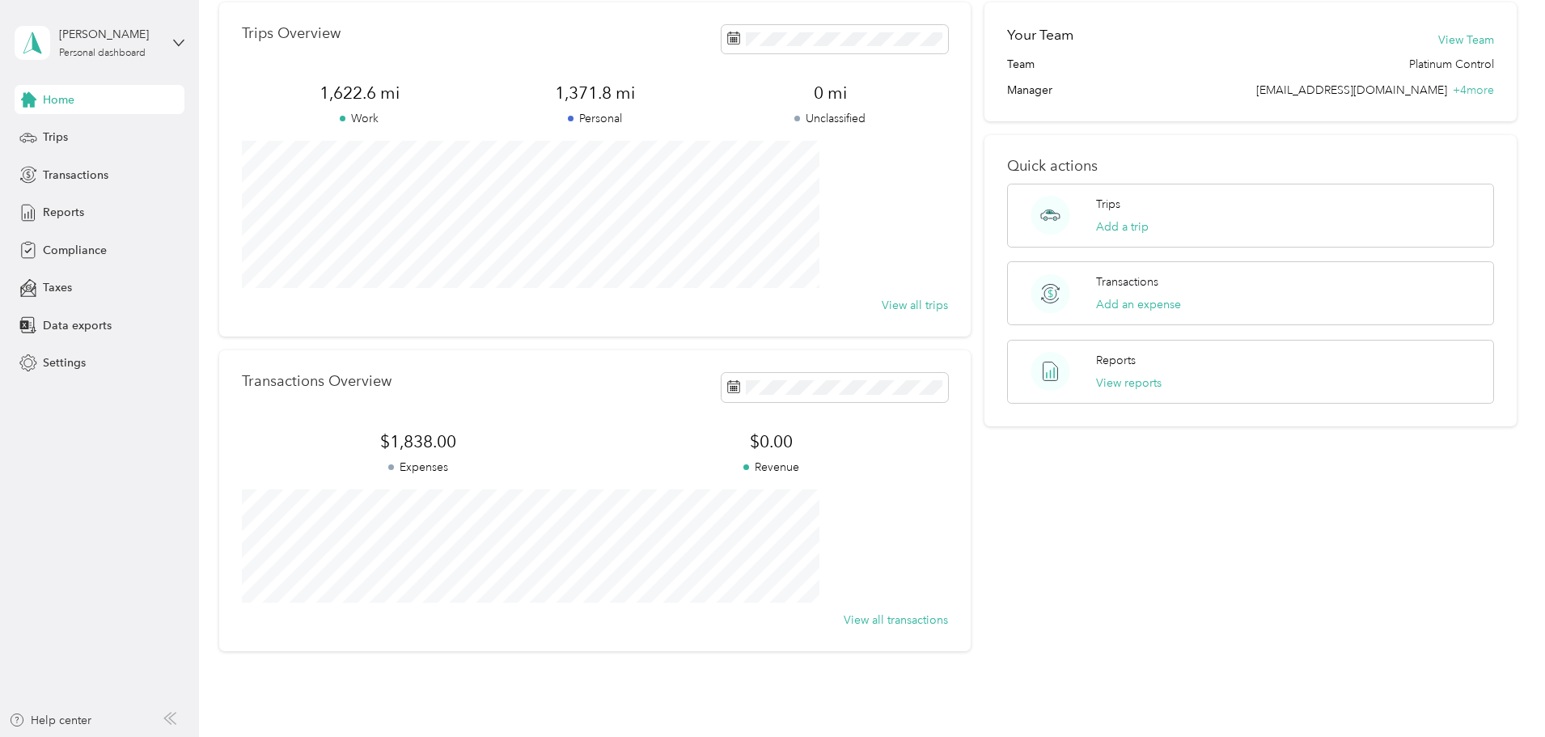
click at [288, 328] on div "Trips Overview 1,622.6 mi Work 1,371.8 mi Personal 0 mi Unclassified View all t…" at bounding box center [868, 326] width 1298 height 649
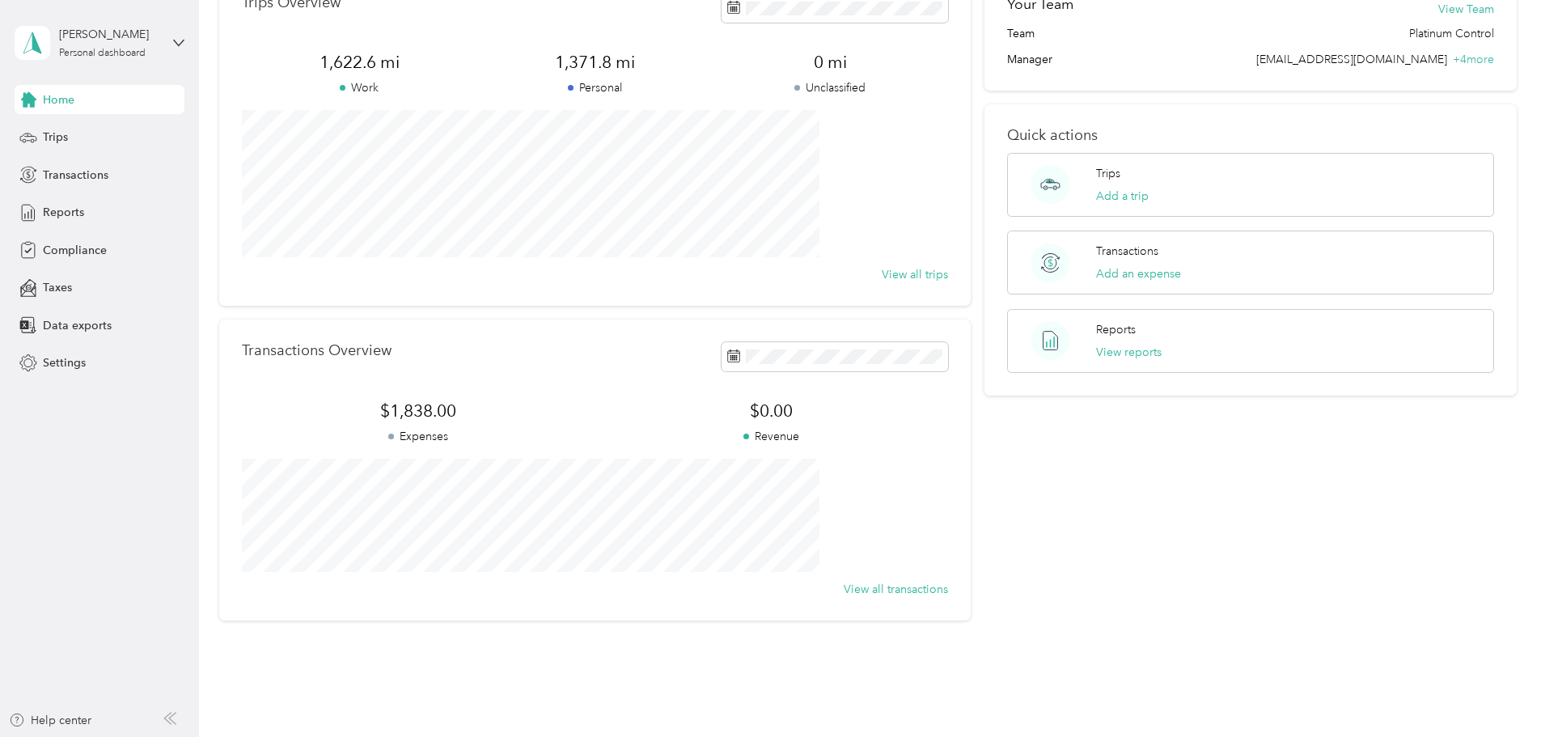
scroll to position [0, 0]
